Goal: Information Seeking & Learning: Learn about a topic

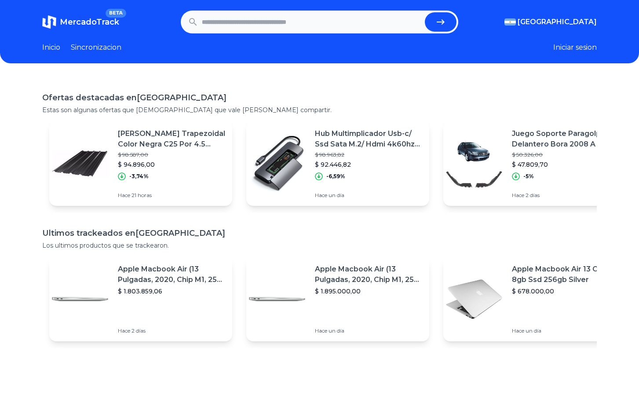
click at [255, 25] on input "text" at bounding box center [311, 21] width 219 height 19
type input "****"
click at [445, 22] on button "submit" at bounding box center [441, 21] width 32 height 19
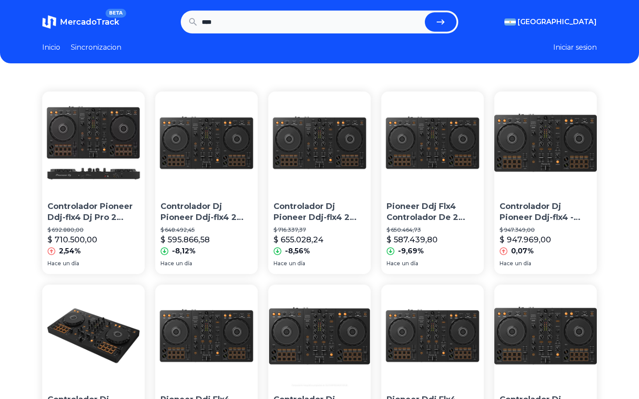
click at [231, 142] on img at bounding box center [206, 142] width 102 height 102
click at [437, 151] on img at bounding box center [432, 142] width 102 height 102
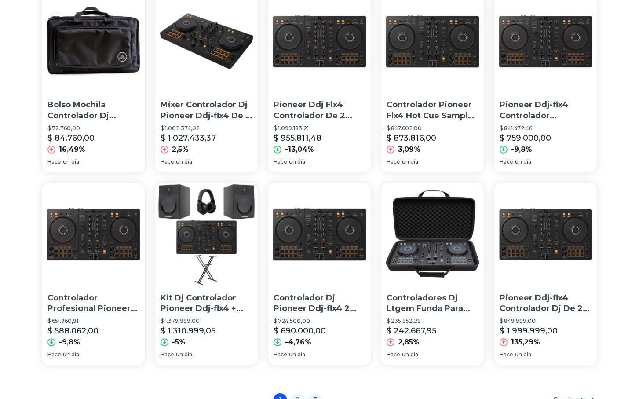
scroll to position [488, 1]
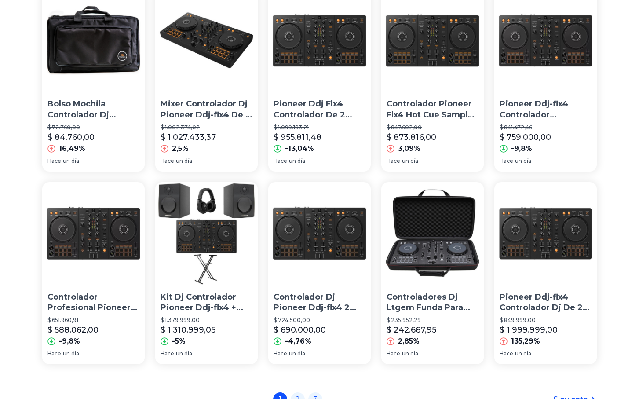
click at [98, 228] on img at bounding box center [93, 233] width 102 height 102
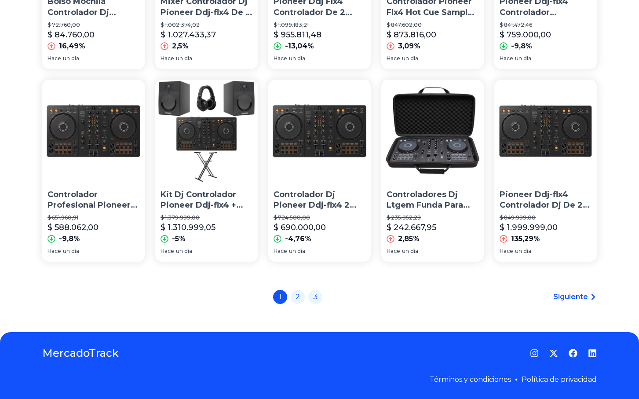
scroll to position [593, 1]
click at [302, 298] on link "2" at bounding box center [298, 296] width 14 height 14
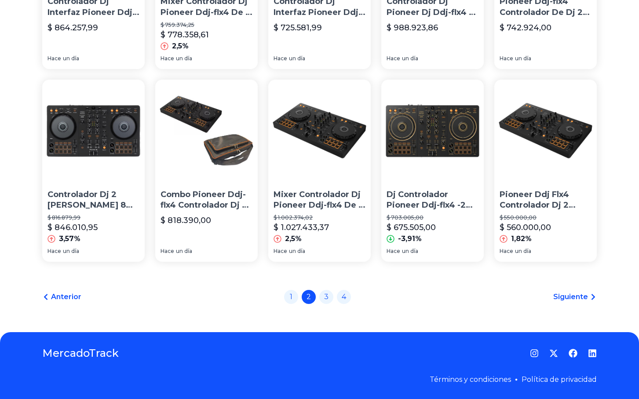
scroll to position [593, 3]
click at [325, 299] on link "3" at bounding box center [326, 296] width 14 height 14
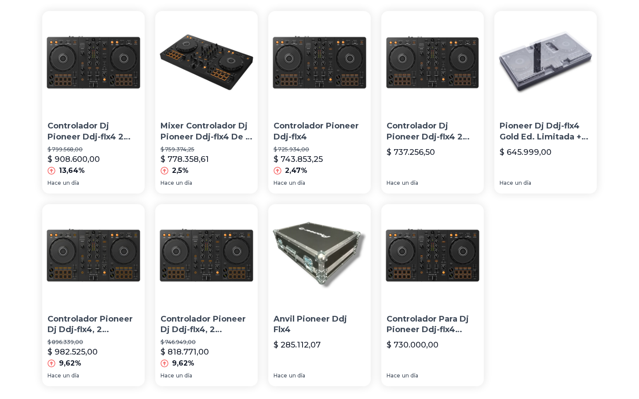
scroll to position [81, 4]
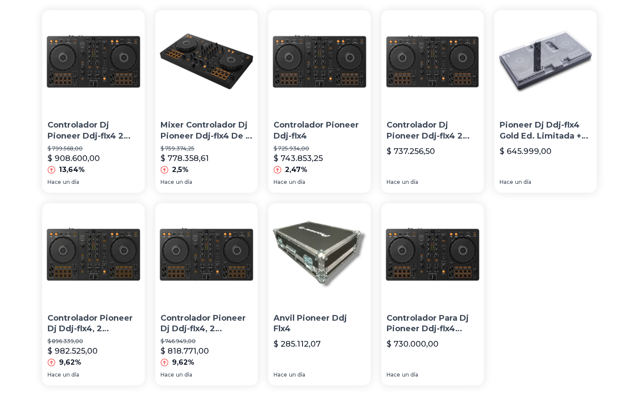
click at [540, 109] on img at bounding box center [545, 61] width 102 height 102
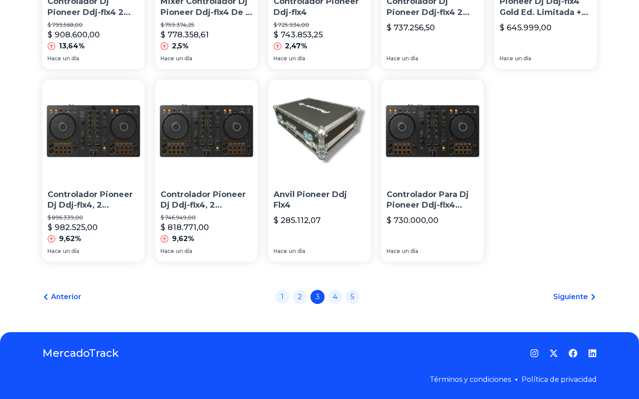
scroll to position [206, 4]
click at [335, 296] on link "4" at bounding box center [335, 296] width 14 height 14
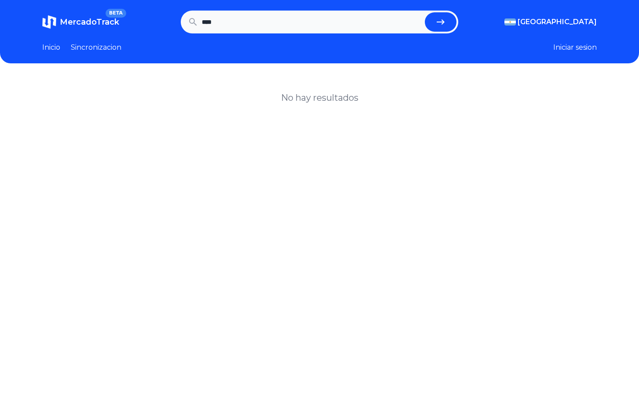
scroll to position [28, 4]
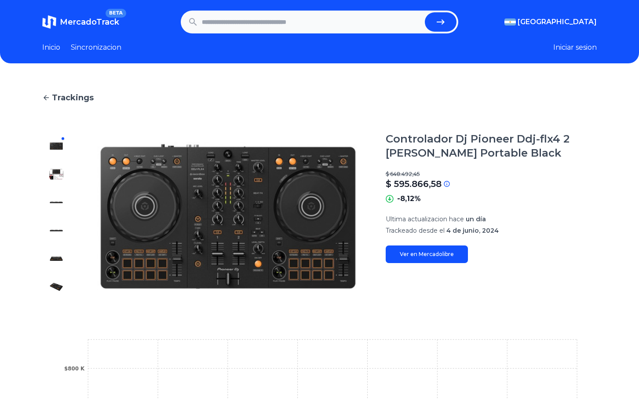
click at [55, 174] on img at bounding box center [56, 174] width 14 height 14
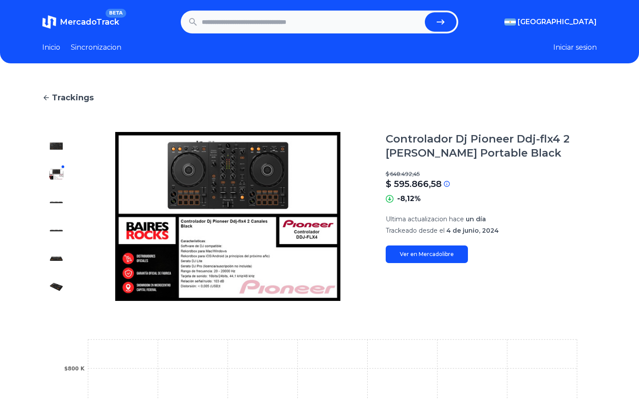
scroll to position [0, 7]
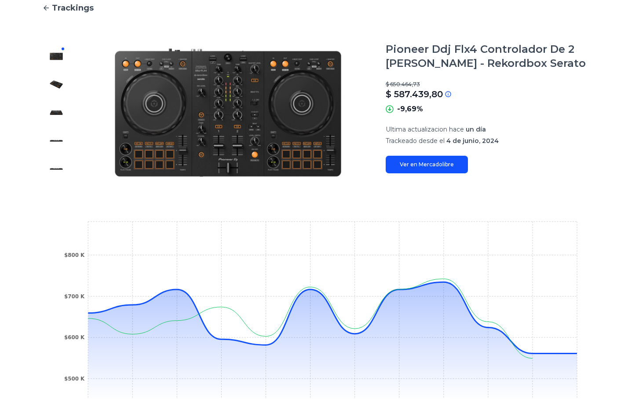
scroll to position [86, 0]
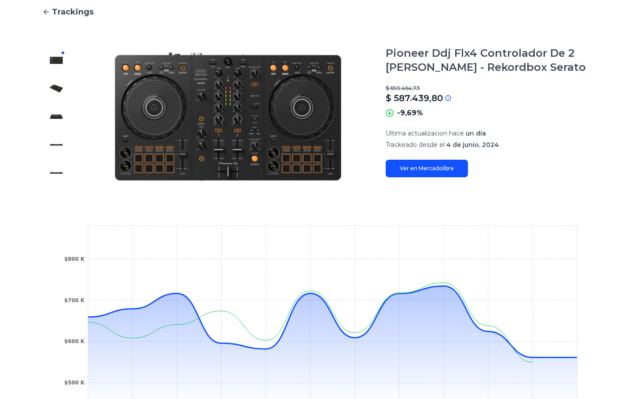
click at [425, 167] on link "Ver en Mercadolibre" at bounding box center [427, 169] width 82 height 18
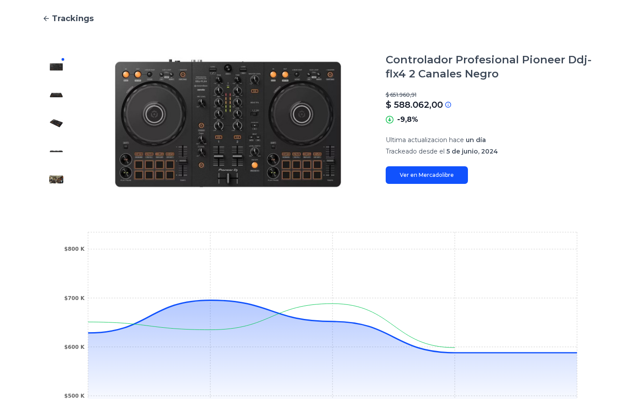
scroll to position [78, 0]
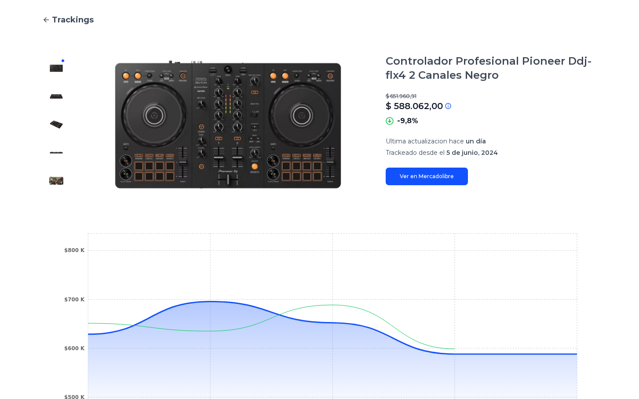
click at [428, 173] on link "Ver en Mercadolibre" at bounding box center [427, 177] width 82 height 18
click at [605, 0] on div "Trackings Controlador Profesional Pioneer Ddj-flx4 2 Canales Negro $ 651.960,91…" at bounding box center [319, 230] width 639 height 460
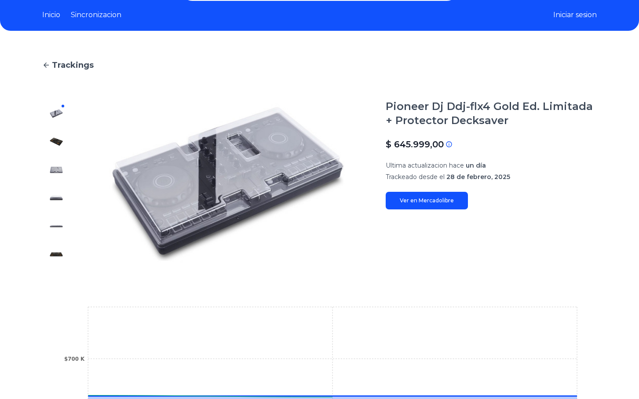
scroll to position [34, 0]
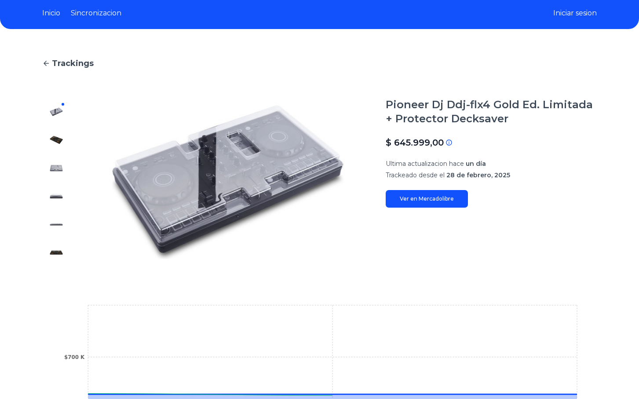
click at [57, 138] on img at bounding box center [56, 140] width 14 height 14
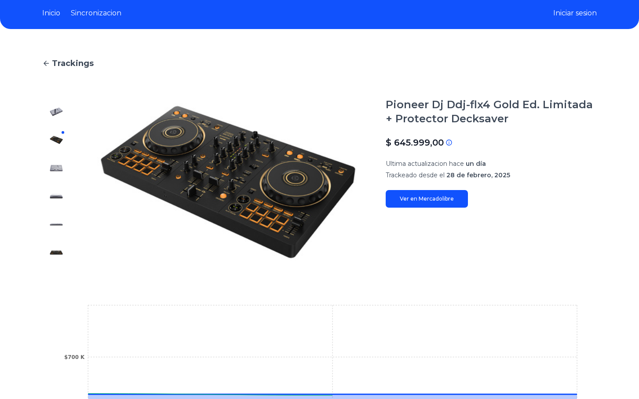
click at [58, 158] on div at bounding box center [56, 182] width 28 height 169
click at [57, 166] on img at bounding box center [56, 168] width 14 height 14
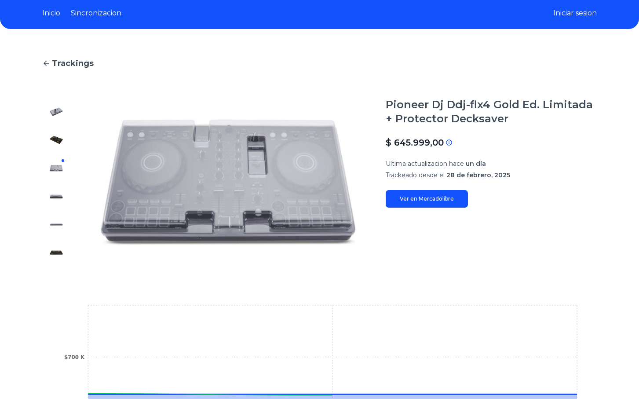
click at [55, 194] on img at bounding box center [56, 196] width 14 height 14
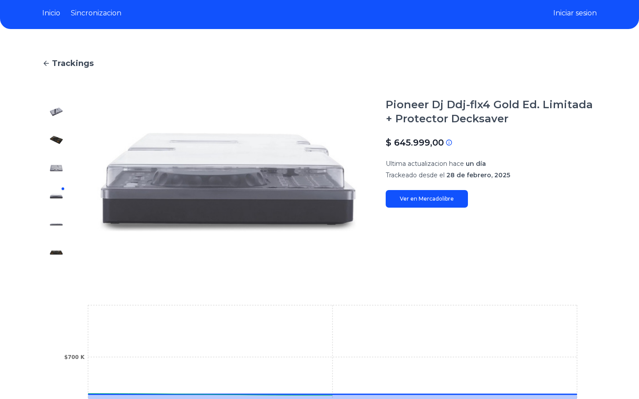
click at [53, 218] on img at bounding box center [56, 224] width 14 height 14
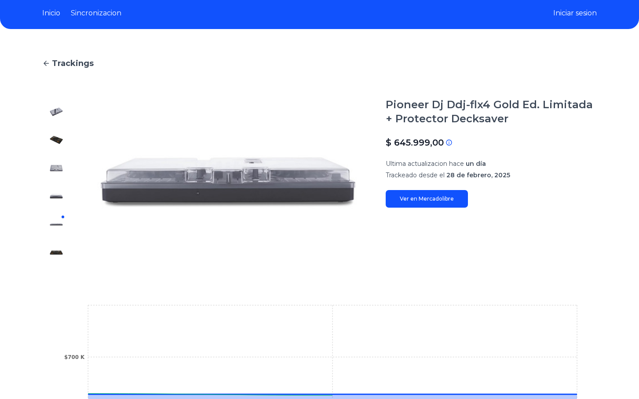
click at [56, 248] on img at bounding box center [56, 252] width 14 height 14
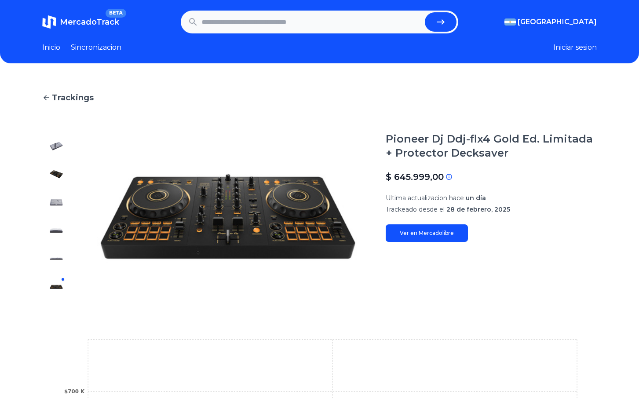
scroll to position [0, 0]
click at [420, 233] on link "Ver en Mercadolibre" at bounding box center [427, 233] width 82 height 18
